Goal: Transaction & Acquisition: Download file/media

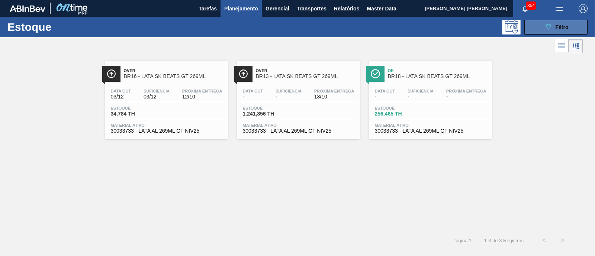
click at [542, 24] on button "089F7B8B-B2A5-4AFE-B5C0-19BA573D28AC Filtro" at bounding box center [556, 27] width 63 height 15
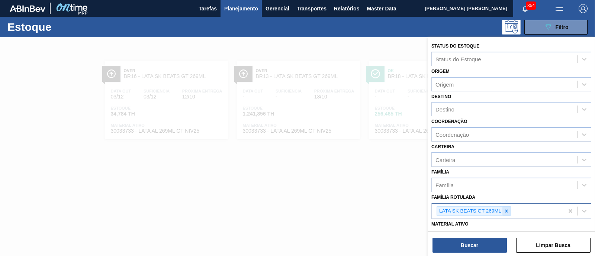
click at [506, 209] on icon at bounding box center [506, 211] width 5 height 5
type Rotulada "b"
type Rotulada "beats sen"
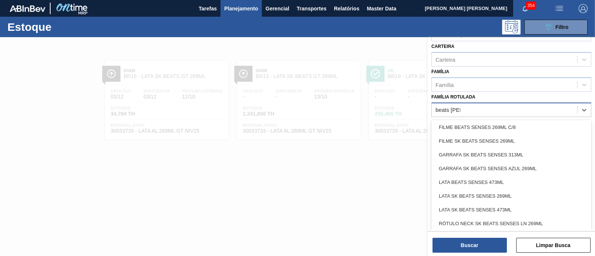
scroll to position [106, 0]
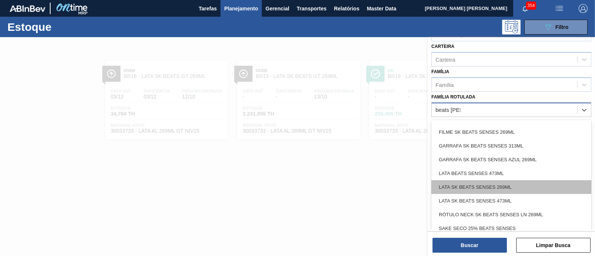
click at [505, 180] on div "LATA SK BEATS SENSES 269ML" at bounding box center [512, 187] width 160 height 14
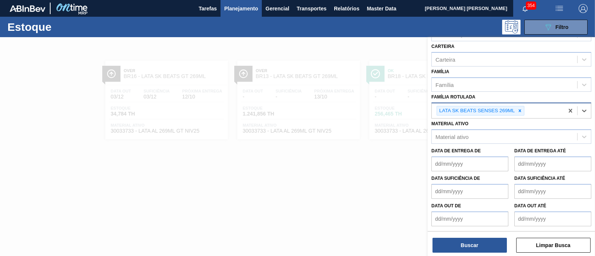
scroll to position [99, 0]
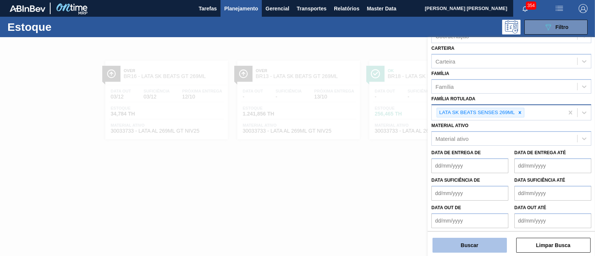
click at [474, 246] on button "Buscar" at bounding box center [470, 245] width 74 height 15
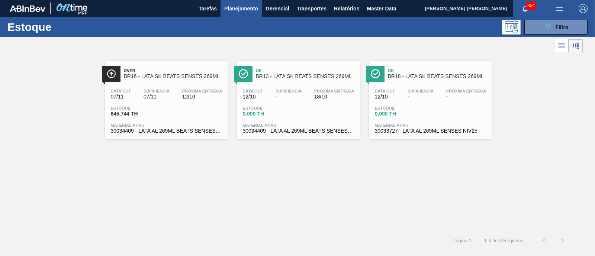
drag, startPoint x: 309, startPoint y: 122, endPoint x: 180, endPoint y: 148, distance: 131.5
click at [180, 148] on div "Over BR16 - LATA SK BEATS SENSES 269ML Data out 07/11 Suficiência 07/11 Próxima…" at bounding box center [297, 143] width 595 height 176
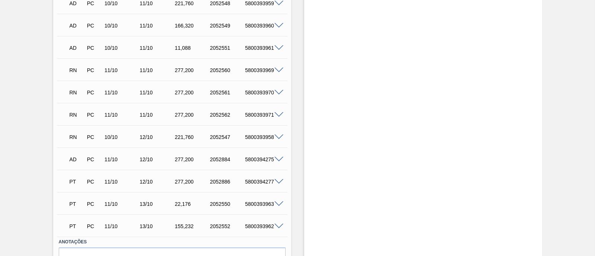
scroll to position [306, 0]
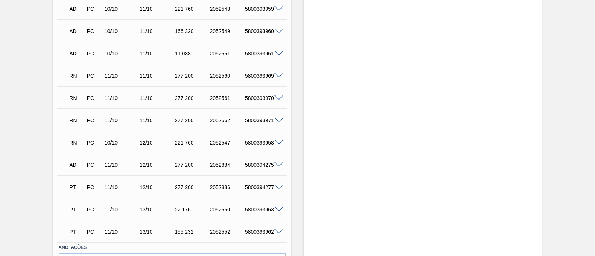
click at [279, 75] on span at bounding box center [279, 76] width 9 height 6
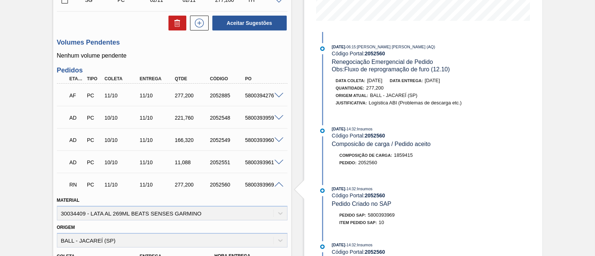
scroll to position [257, 0]
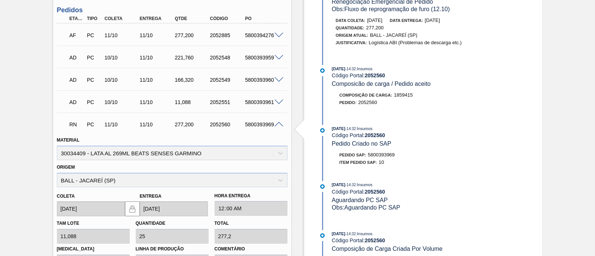
click at [279, 125] on span at bounding box center [279, 125] width 9 height 6
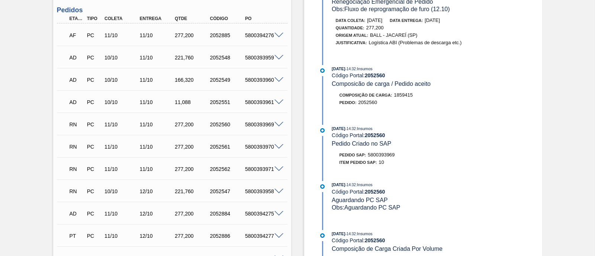
scroll to position [240, 0]
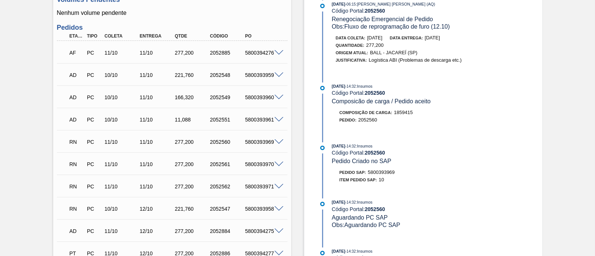
click at [277, 78] on span at bounding box center [279, 76] width 9 height 6
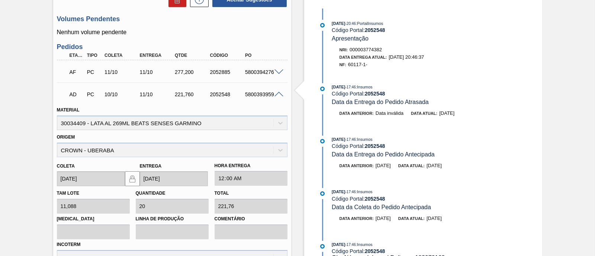
scroll to position [218, 0]
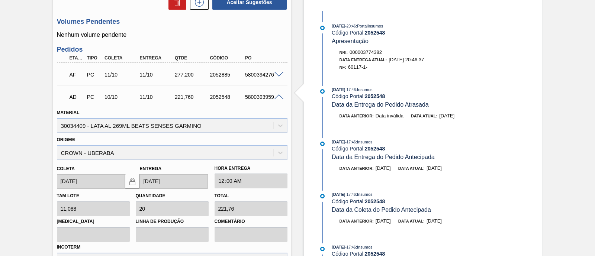
click at [278, 100] on span at bounding box center [279, 97] width 9 height 6
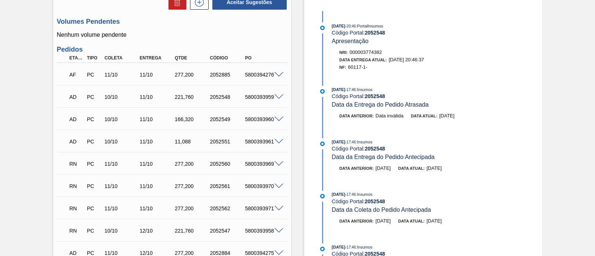
click at [279, 118] on span at bounding box center [279, 120] width 9 height 6
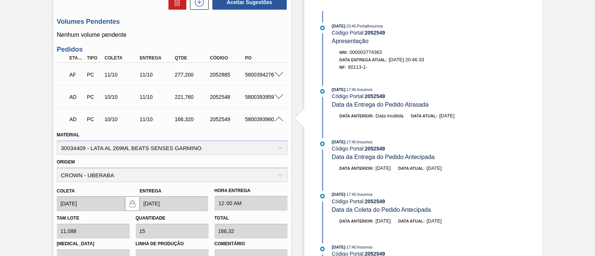
click at [279, 118] on span at bounding box center [279, 120] width 9 height 6
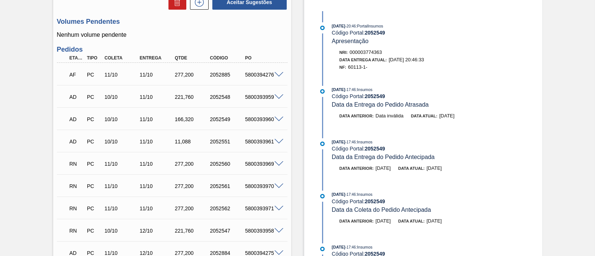
click at [280, 141] on span at bounding box center [279, 142] width 9 height 6
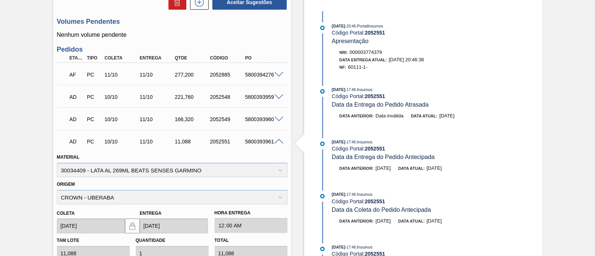
click at [280, 141] on span at bounding box center [279, 142] width 9 height 6
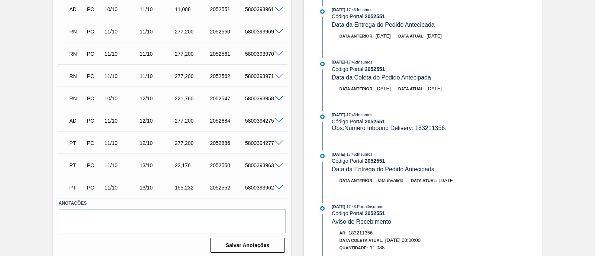
scroll to position [351, 0]
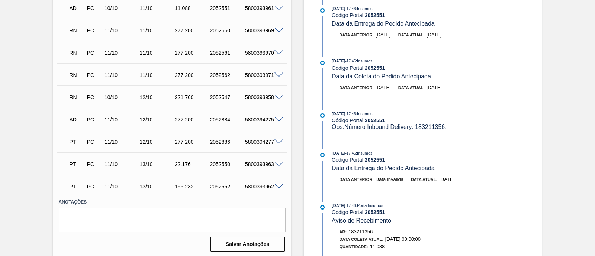
click at [278, 188] on span at bounding box center [279, 187] width 9 height 6
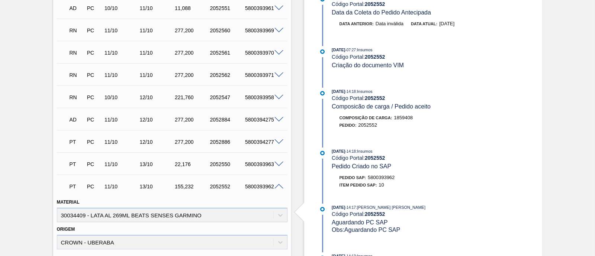
click at [279, 164] on span at bounding box center [279, 165] width 9 height 6
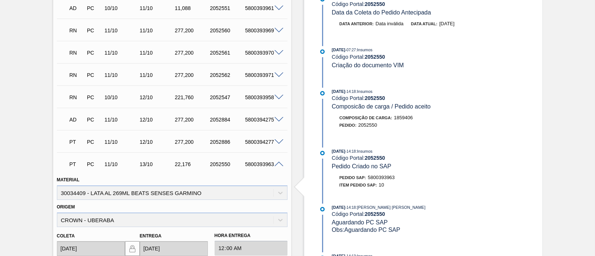
click at [280, 145] on span at bounding box center [279, 143] width 9 height 6
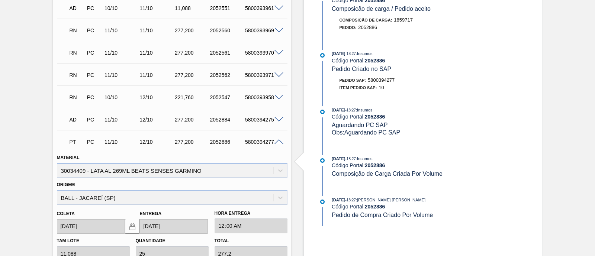
click at [278, 120] on span at bounding box center [279, 120] width 9 height 6
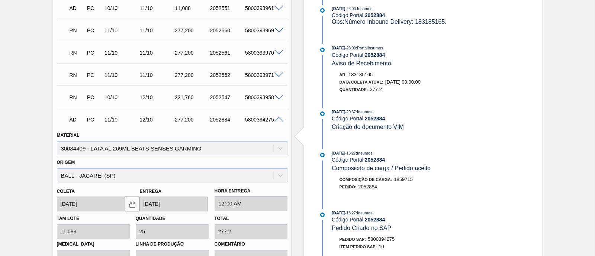
click at [278, 120] on span at bounding box center [279, 120] width 9 height 6
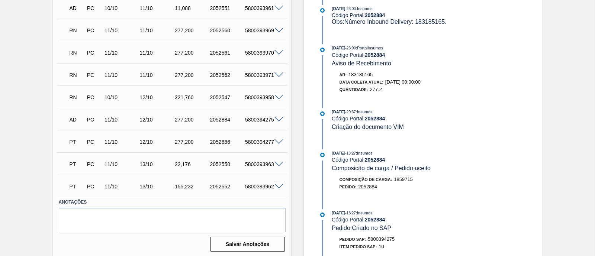
click at [280, 144] on span at bounding box center [279, 143] width 9 height 6
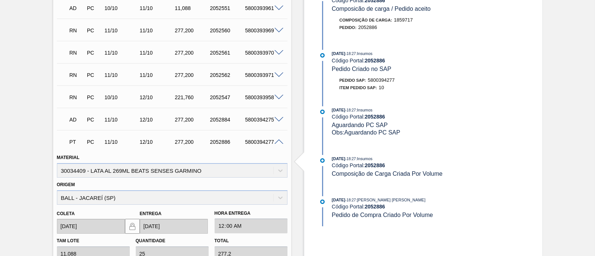
click at [277, 145] on span at bounding box center [279, 143] width 9 height 6
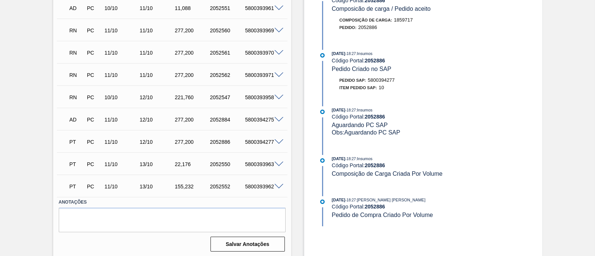
click at [275, 166] on span at bounding box center [279, 165] width 9 height 6
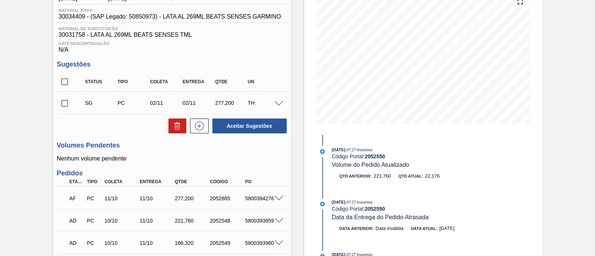
scroll to position [0, 0]
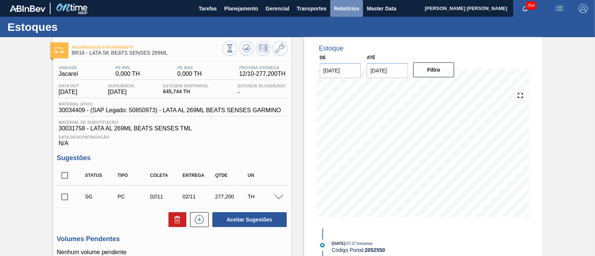
click at [339, 13] on button "Relatórios" at bounding box center [346, 8] width 33 height 17
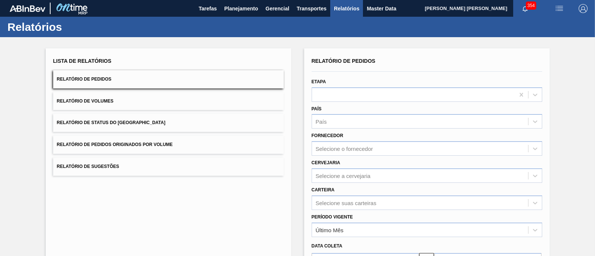
click at [184, 127] on button "Relatório de Status do [GEOGRAPHIC_DATA]" at bounding box center [168, 123] width 231 height 18
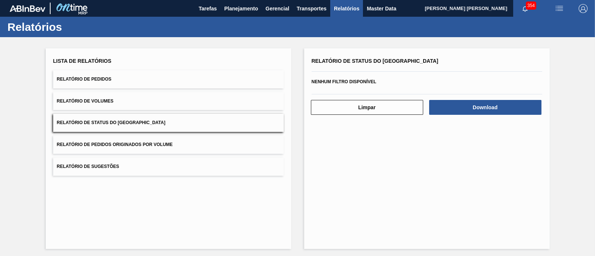
click at [171, 80] on button "Relatório de Pedidos" at bounding box center [168, 79] width 231 height 18
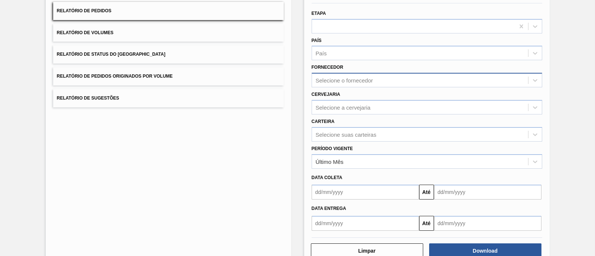
scroll to position [69, 0]
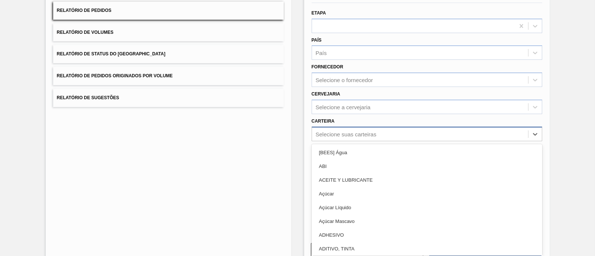
click at [384, 137] on div "Selecione suas carteiras" at bounding box center [420, 134] width 216 height 11
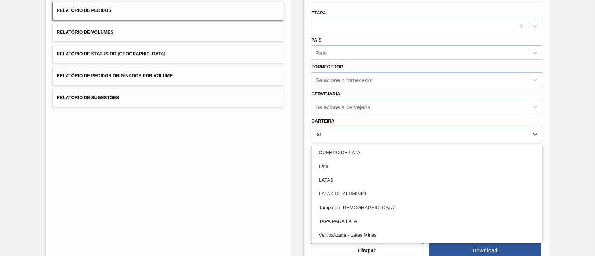
type input "lata"
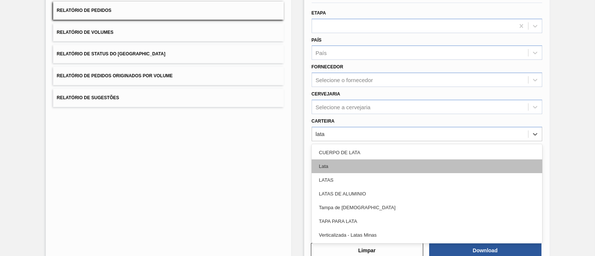
click at [342, 166] on div "Lata" at bounding box center [427, 167] width 231 height 14
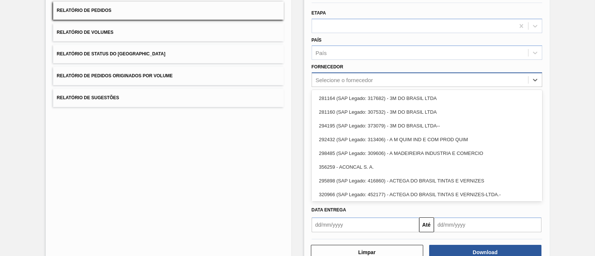
click at [348, 79] on div "Selecione o fornecedor" at bounding box center [344, 80] width 57 height 6
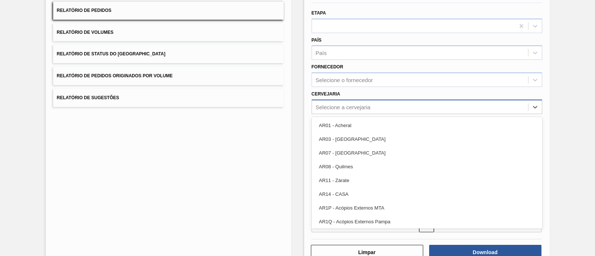
click at [339, 106] on div "Selecione a cervejaria" at bounding box center [343, 107] width 55 height 6
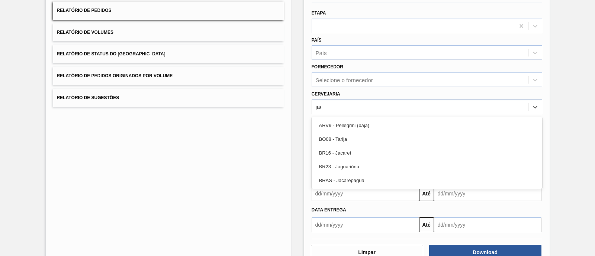
type input "jaca"
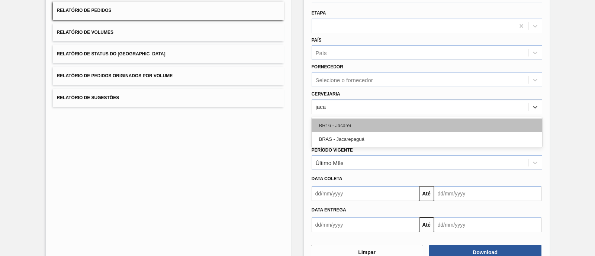
click at [347, 122] on div "BR16 - Jacareí" at bounding box center [427, 126] width 231 height 14
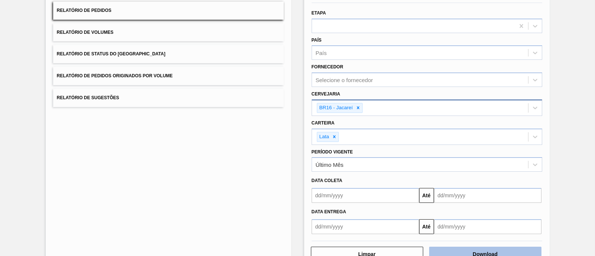
click at [474, 253] on button "Download" at bounding box center [485, 254] width 112 height 15
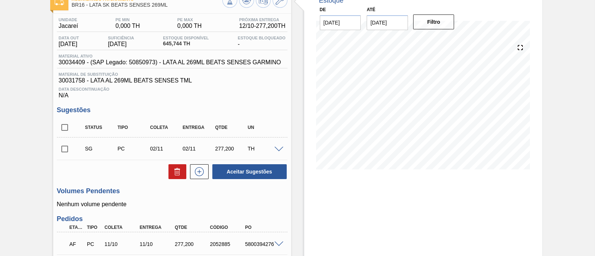
scroll to position [47, 0]
